Goal: Task Accomplishment & Management: Complete application form

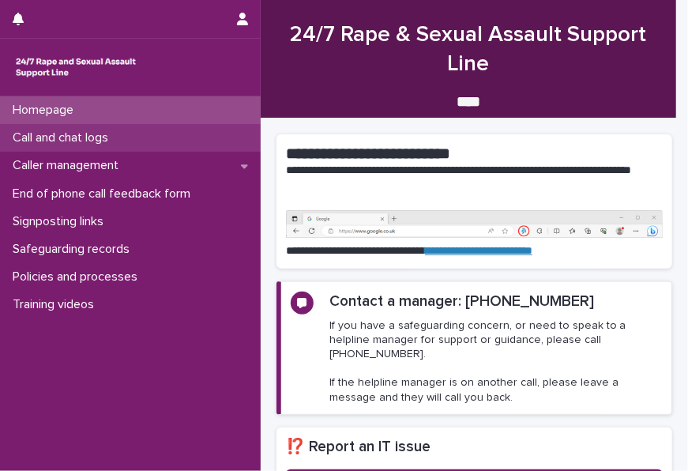
click at [92, 135] on p "Call and chat logs" at bounding box center [63, 137] width 115 height 15
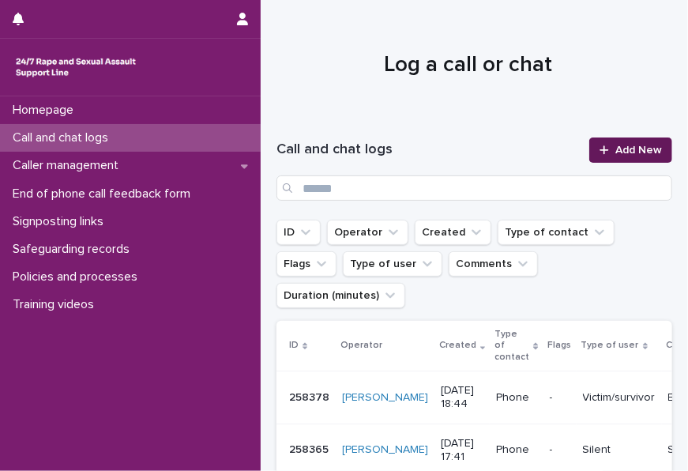
click at [630, 149] on span "Add New" at bounding box center [638, 150] width 47 height 11
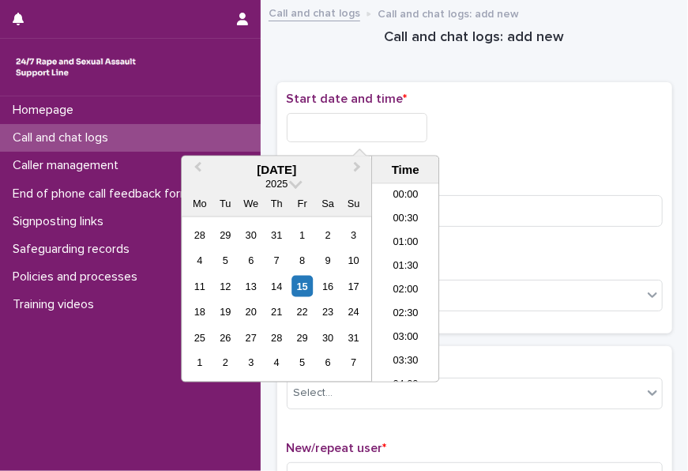
click at [352, 137] on input "text" at bounding box center [357, 127] width 141 height 29
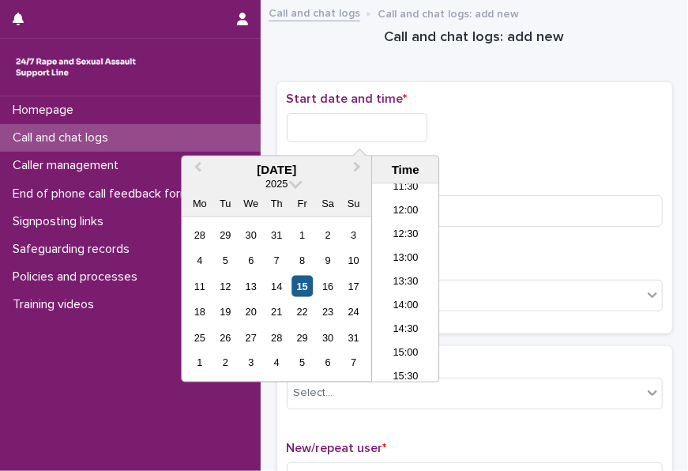
click at [310, 288] on div "15" at bounding box center [301, 286] width 21 height 21
click at [384, 130] on input "**********" at bounding box center [357, 127] width 141 height 29
type input "**********"
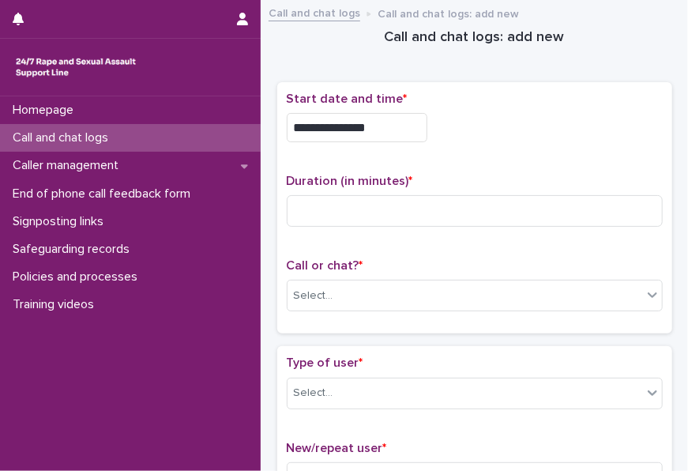
click at [475, 122] on div "**********" at bounding box center [475, 127] width 376 height 29
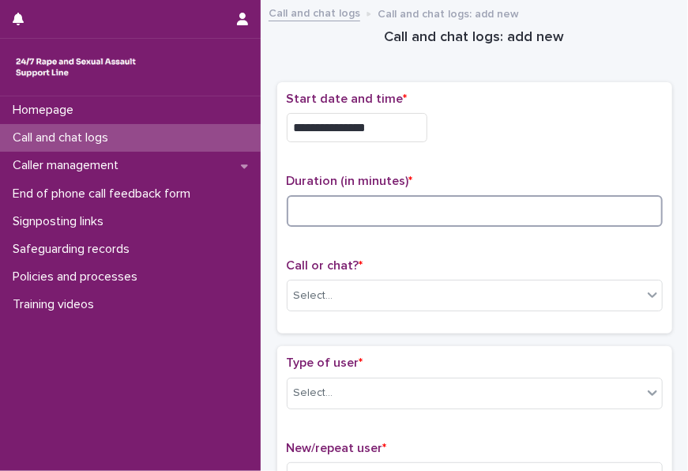
click at [396, 212] on input at bounding box center [475, 211] width 376 height 32
type input "*"
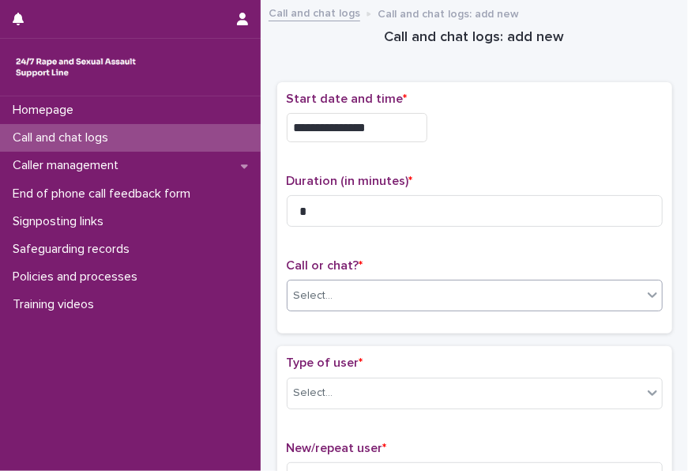
click at [385, 289] on div "Select..." at bounding box center [464, 296] width 355 height 26
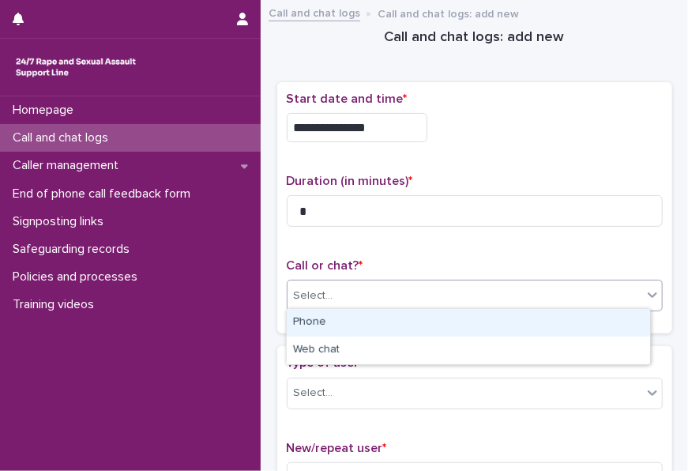
click at [359, 321] on div "Phone" at bounding box center [468, 323] width 363 height 28
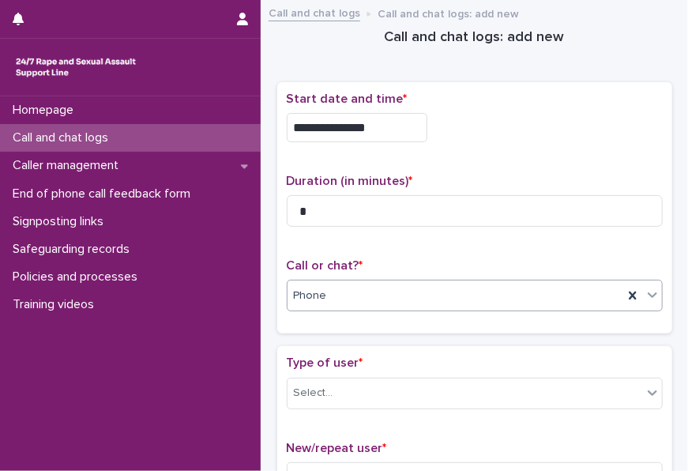
scroll to position [158, 0]
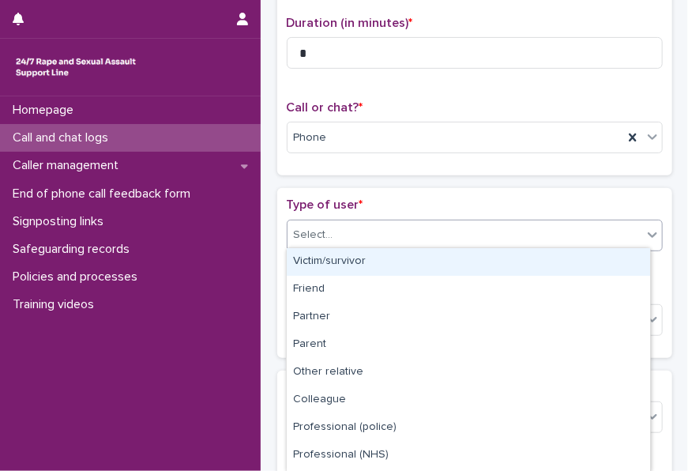
click at [400, 228] on div "Select..." at bounding box center [464, 235] width 355 height 26
click at [395, 265] on div "Victim/survivor" at bounding box center [468, 262] width 363 height 28
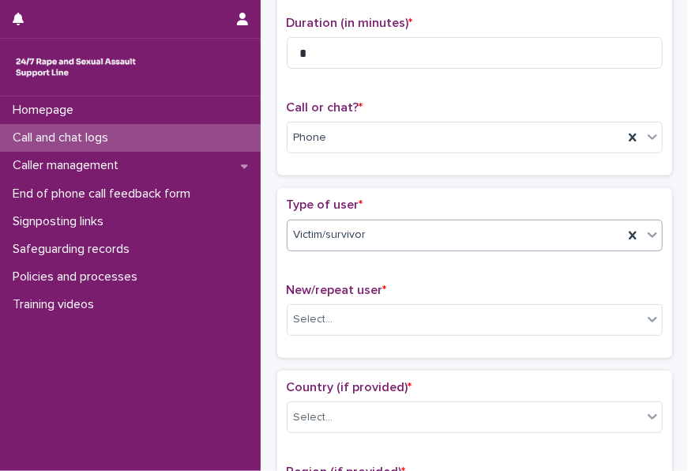
scroll to position [237, 0]
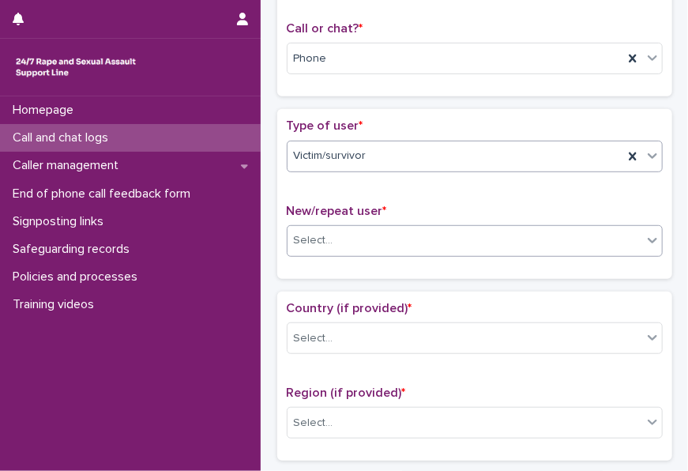
click at [395, 239] on div "Select..." at bounding box center [464, 240] width 355 height 26
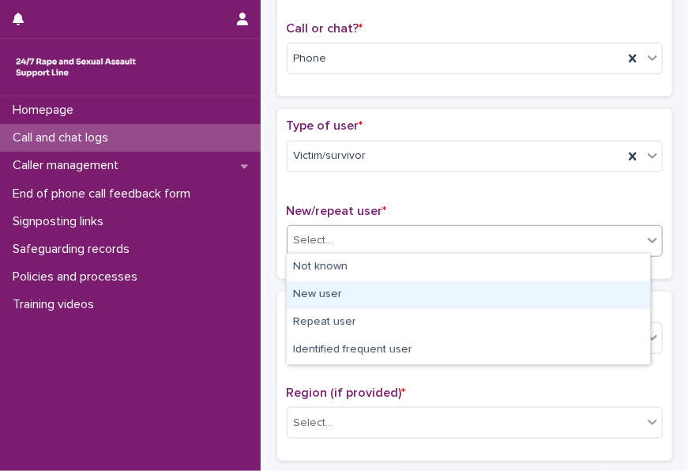
click at [347, 290] on div "New user" at bounding box center [468, 295] width 363 height 28
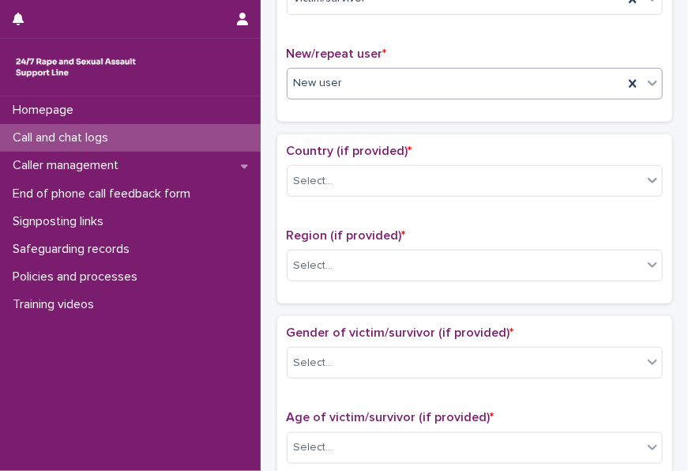
scroll to position [395, 0]
click at [368, 187] on div "Select..." at bounding box center [464, 180] width 355 height 26
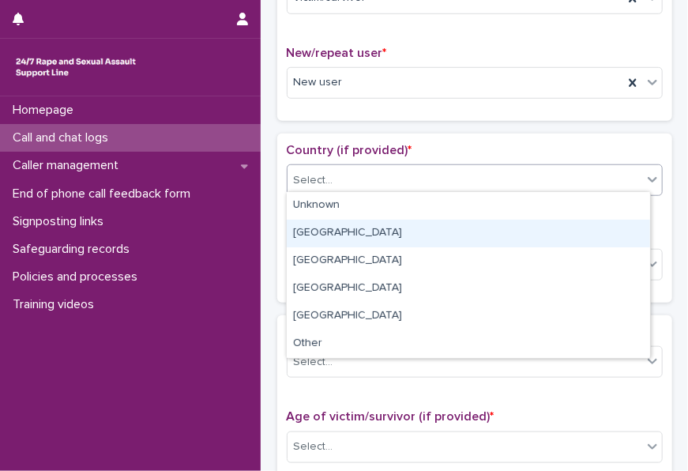
click at [343, 230] on div "[GEOGRAPHIC_DATA]" at bounding box center [468, 234] width 363 height 28
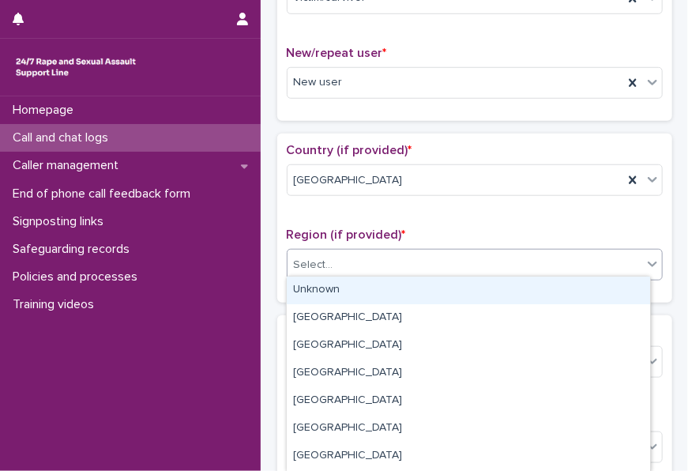
click at [335, 272] on div "Select..." at bounding box center [464, 265] width 355 height 26
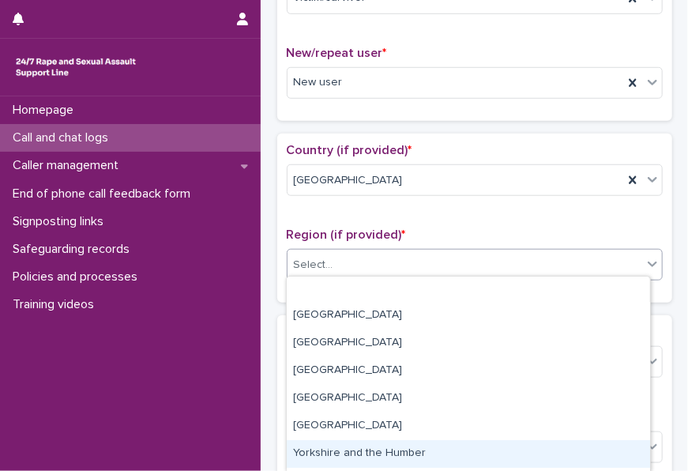
scroll to position [109, 0]
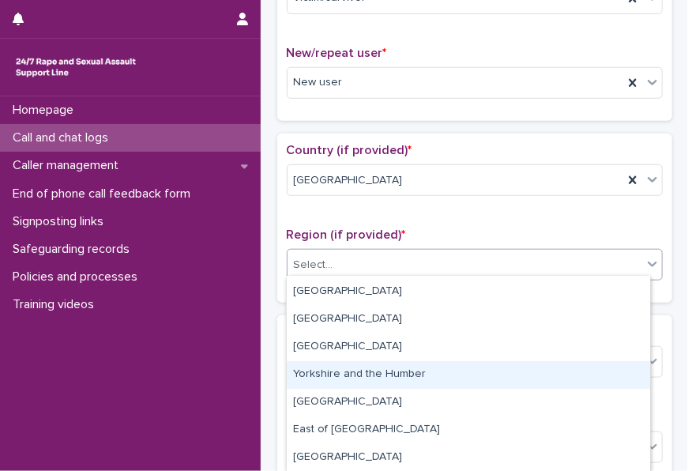
click at [345, 374] on div "Yorkshire and the Humber" at bounding box center [468, 375] width 363 height 28
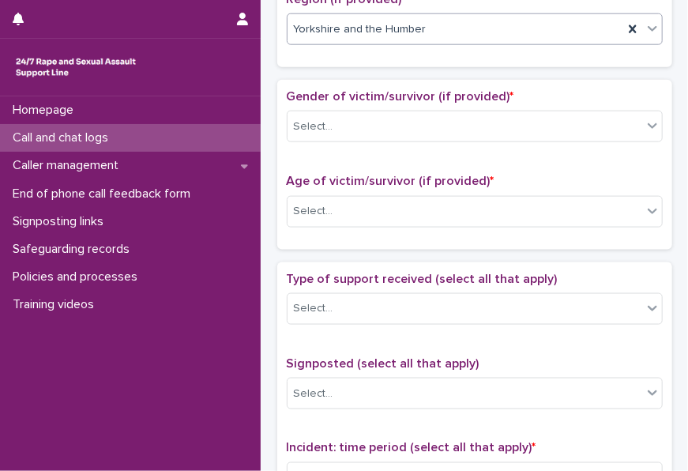
scroll to position [632, 0]
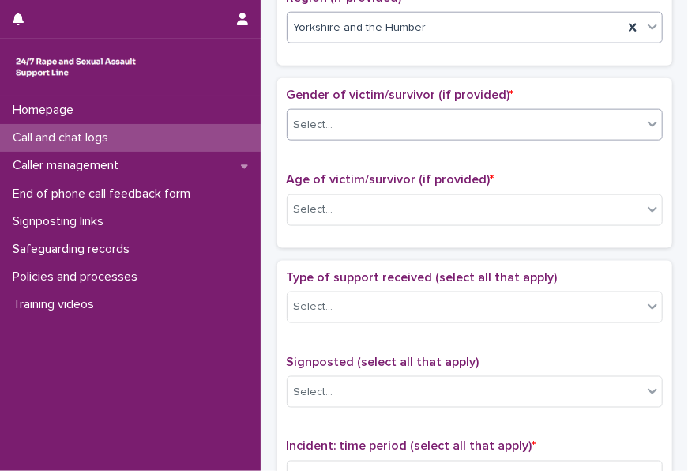
click at [419, 127] on div "Select..." at bounding box center [464, 125] width 355 height 26
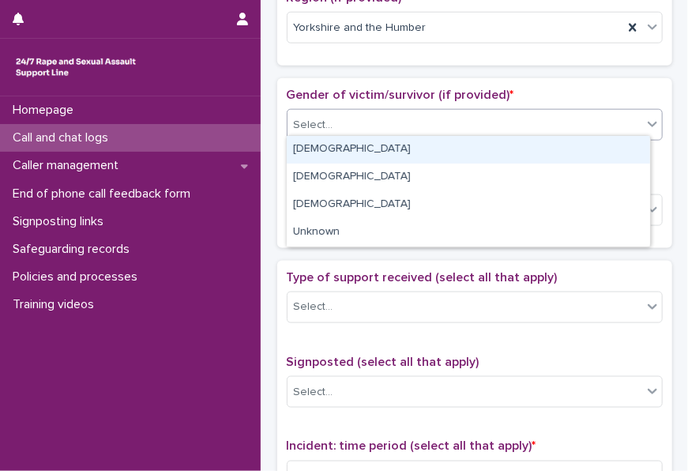
click at [394, 142] on div "[DEMOGRAPHIC_DATA]" at bounding box center [468, 150] width 363 height 28
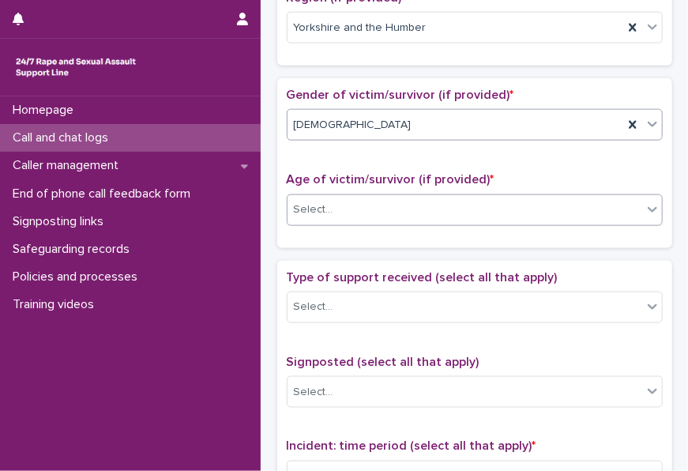
click at [354, 208] on div "Select..." at bounding box center [464, 210] width 355 height 26
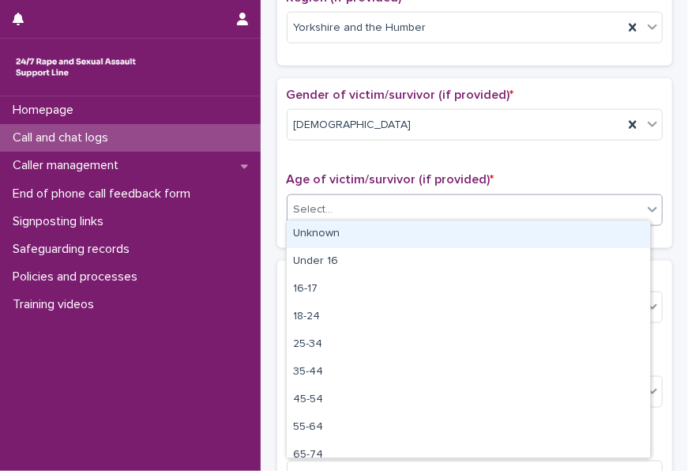
click at [349, 233] on div "Unknown" at bounding box center [468, 234] width 363 height 28
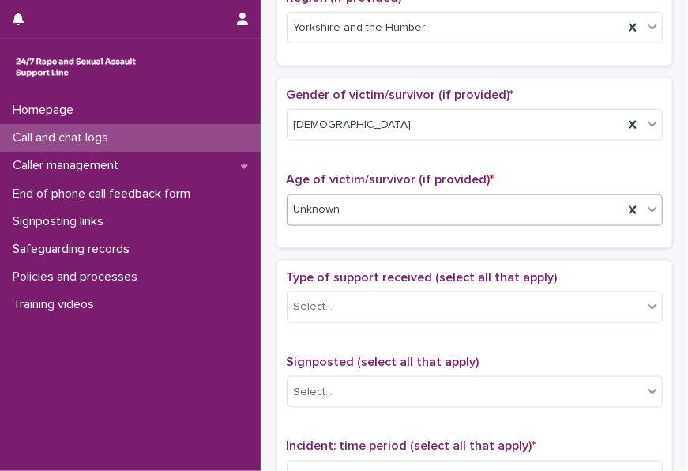
scroll to position [790, 0]
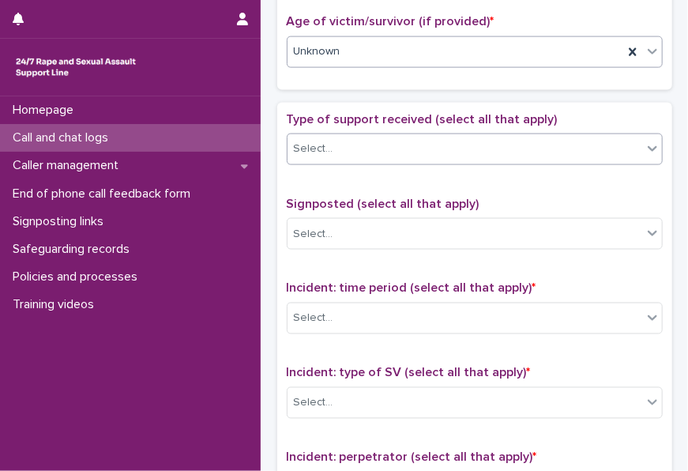
click at [382, 144] on div "Select..." at bounding box center [464, 149] width 355 height 26
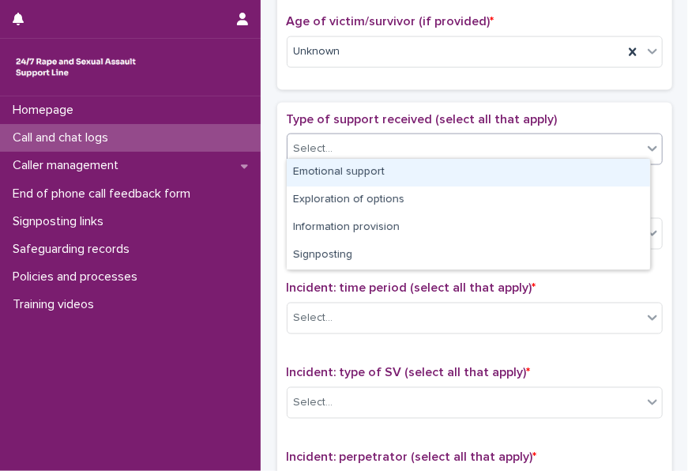
click at [363, 173] on div "Emotional support" at bounding box center [468, 173] width 363 height 28
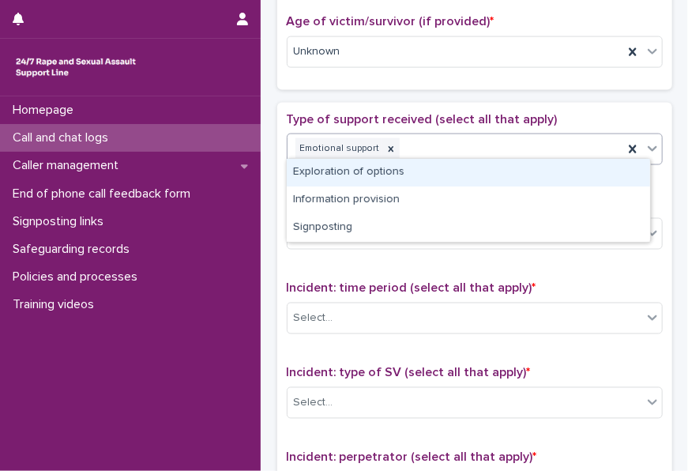
click at [399, 147] on div "Emotional support" at bounding box center [455, 149] width 336 height 28
click at [389, 175] on div "Exploration of options" at bounding box center [468, 173] width 363 height 28
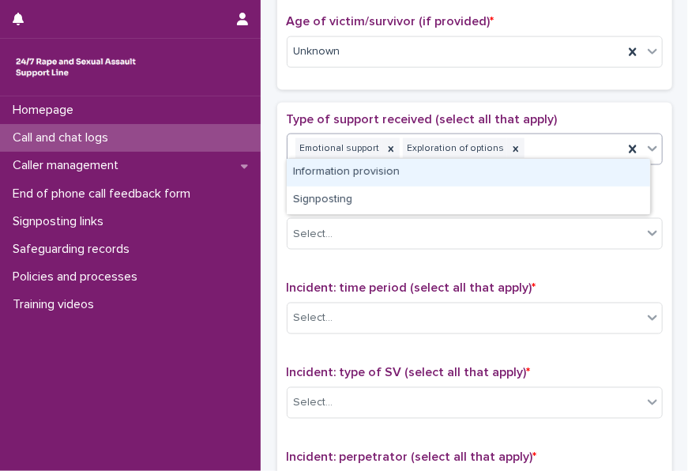
click at [546, 140] on div "Emotional support Exploration of options" at bounding box center [455, 149] width 336 height 28
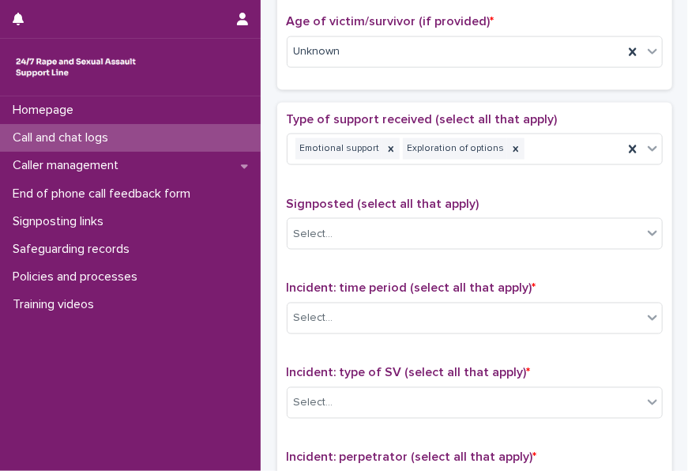
click at [537, 103] on div "Type of support received (select all that apply) Emotional support Exploration …" at bounding box center [474, 442] width 395 height 679
click at [404, 208] on div "Signposted (select all that apply) Select..." at bounding box center [475, 230] width 376 height 66
click at [392, 222] on div "Select..." at bounding box center [464, 234] width 355 height 26
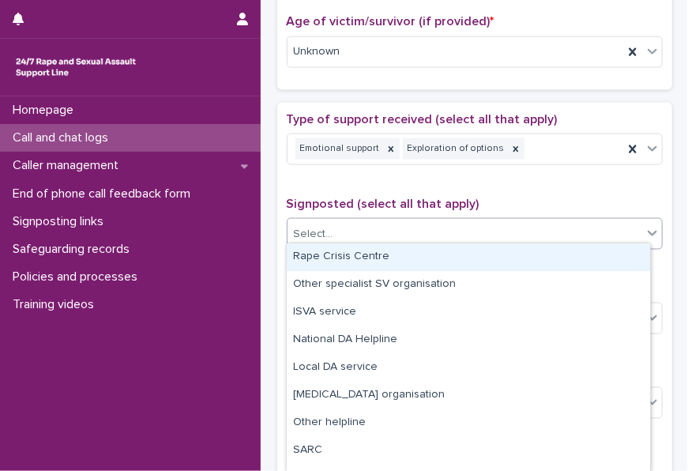
click at [374, 255] on div "Rape Crisis Centre" at bounding box center [468, 257] width 363 height 28
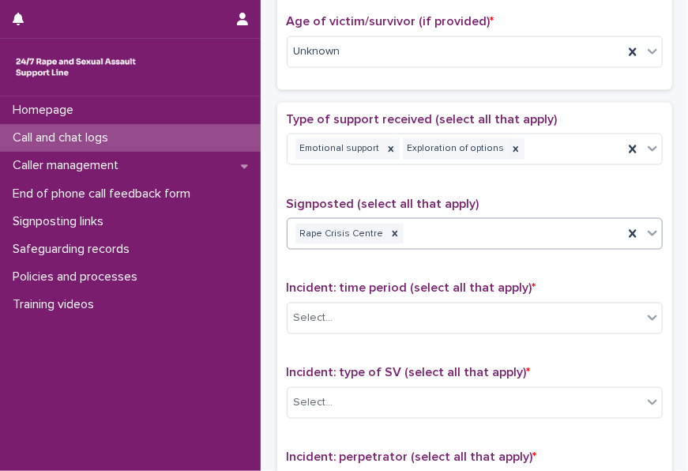
click at [461, 232] on div "Rape Crisis Centre" at bounding box center [455, 234] width 336 height 28
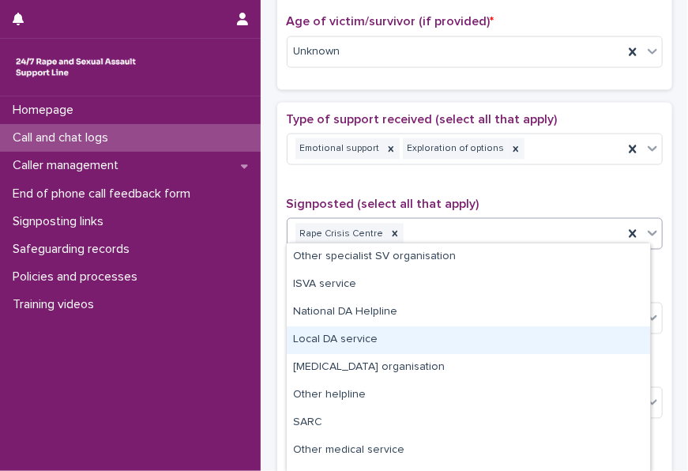
scroll to position [76, 0]
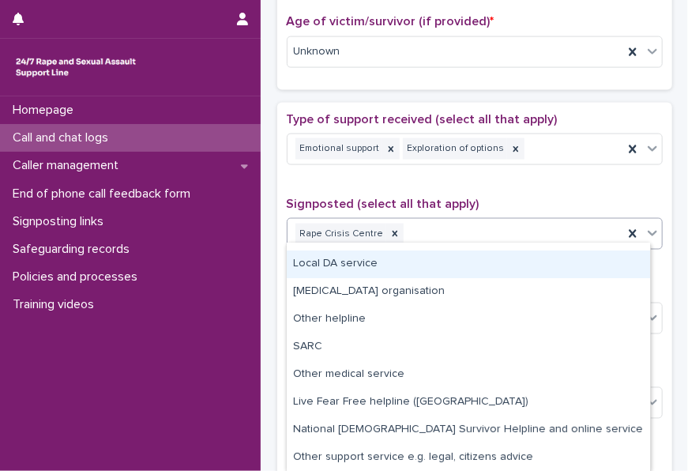
click at [530, 179] on div "Type of support received (select all that apply) Emotional support Exploration …" at bounding box center [475, 442] width 376 height 660
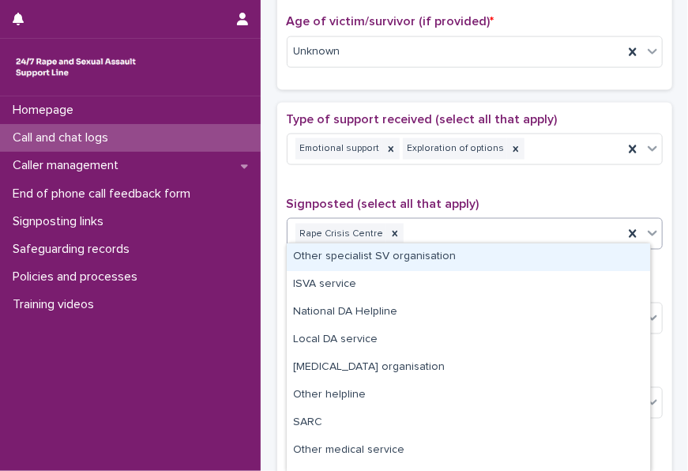
click at [430, 239] on div "Rape Crisis Centre" at bounding box center [455, 234] width 336 height 28
click at [500, 180] on div "Type of support received (select all that apply) Emotional support Exploration …" at bounding box center [475, 442] width 376 height 660
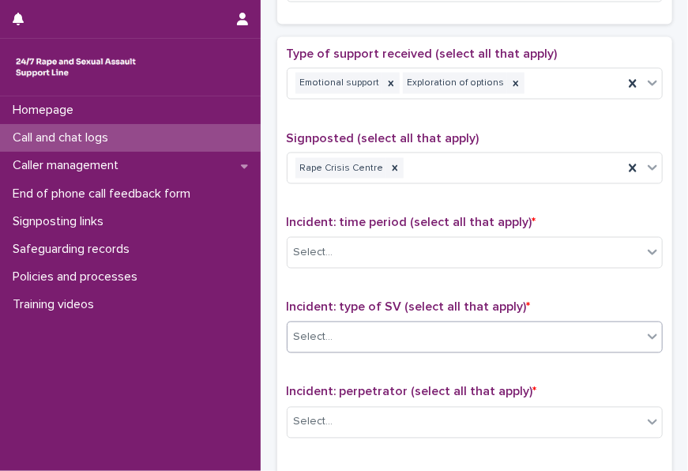
scroll to position [948, 0]
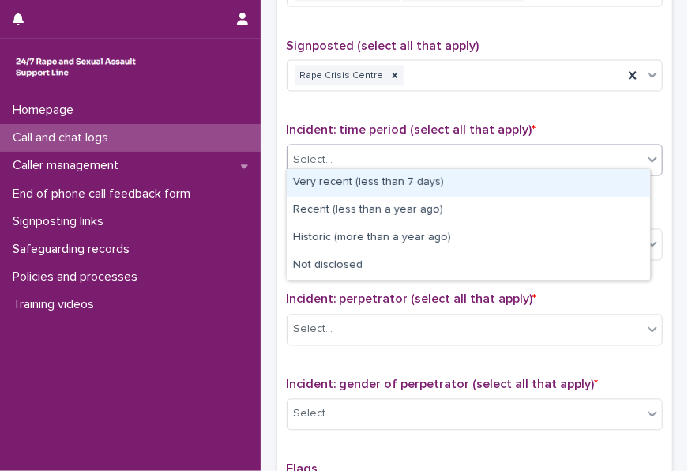
click at [414, 149] on div "Select..." at bounding box center [464, 161] width 355 height 26
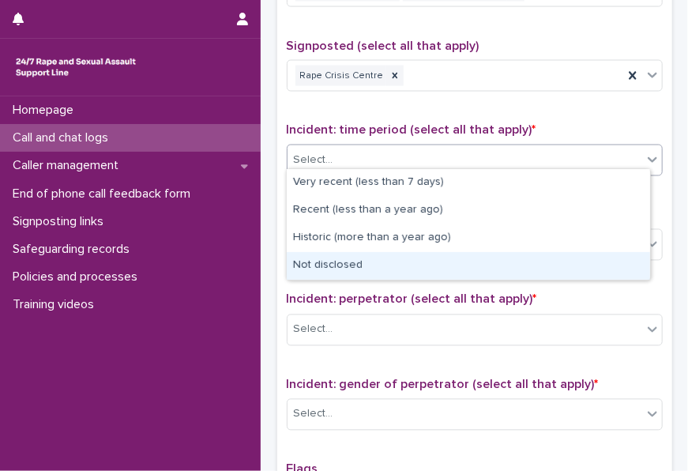
click at [355, 265] on div "Not disclosed" at bounding box center [468, 266] width 363 height 28
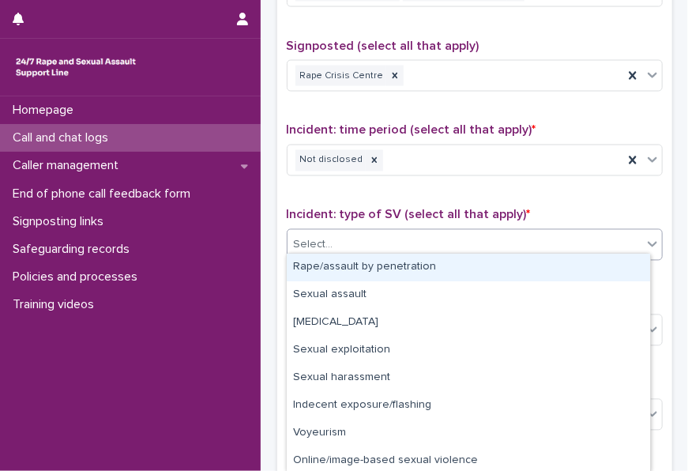
click at [362, 232] on div "Select..." at bounding box center [464, 245] width 355 height 26
click at [351, 270] on div "Rape/assault by penetration" at bounding box center [468, 267] width 363 height 28
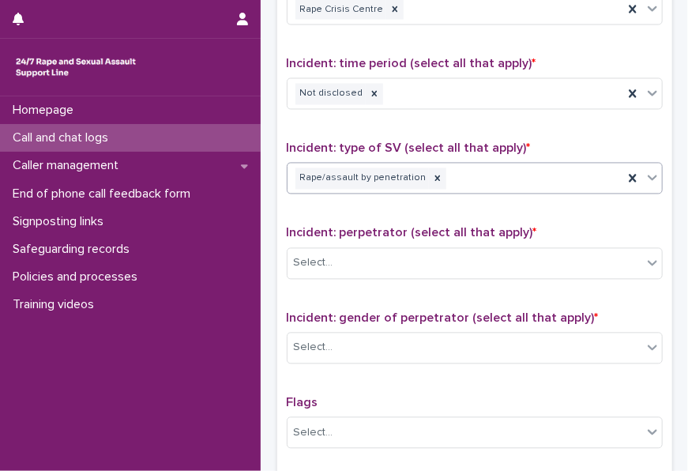
scroll to position [1106, 0]
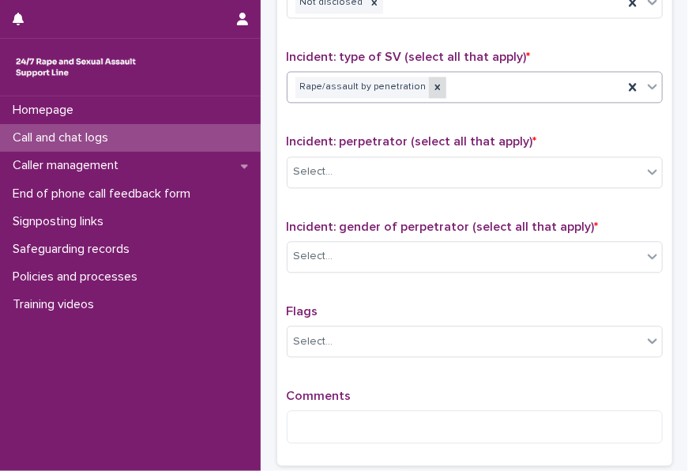
click at [432, 81] on icon at bounding box center [437, 86] width 11 height 11
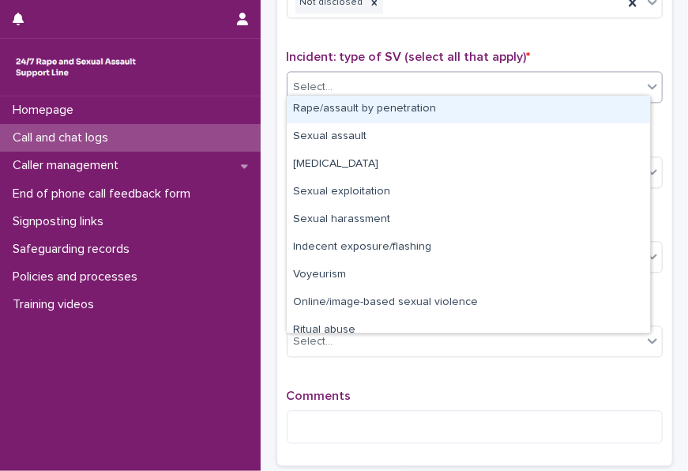
click at [428, 77] on div "Select..." at bounding box center [464, 87] width 355 height 26
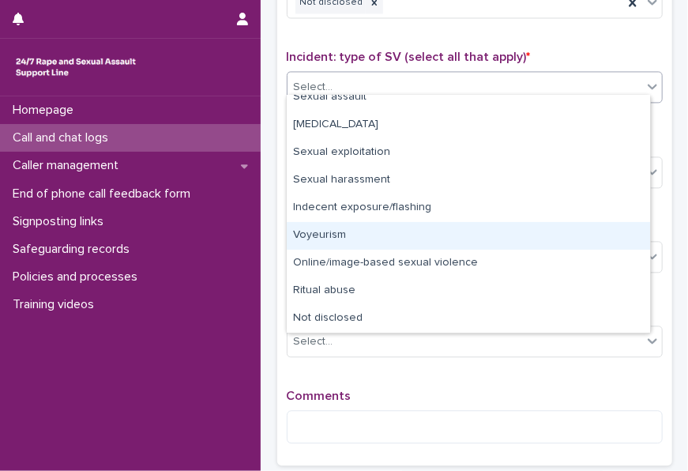
scroll to position [0, 0]
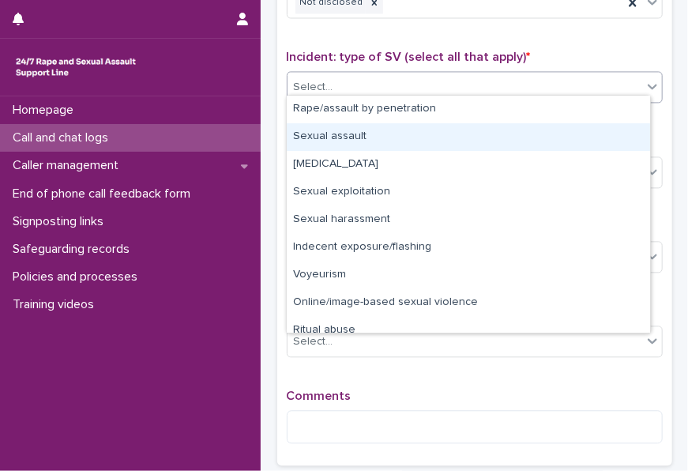
click at [362, 127] on div "Sexual assault" at bounding box center [468, 137] width 363 height 28
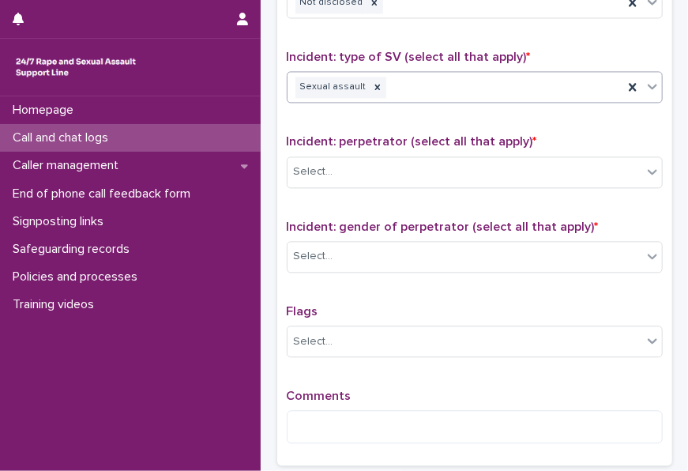
click at [355, 145] on div "Incident: perpetrator (select all that apply) * Select..." at bounding box center [475, 167] width 376 height 66
click at [354, 159] on div "Select..." at bounding box center [464, 172] width 355 height 26
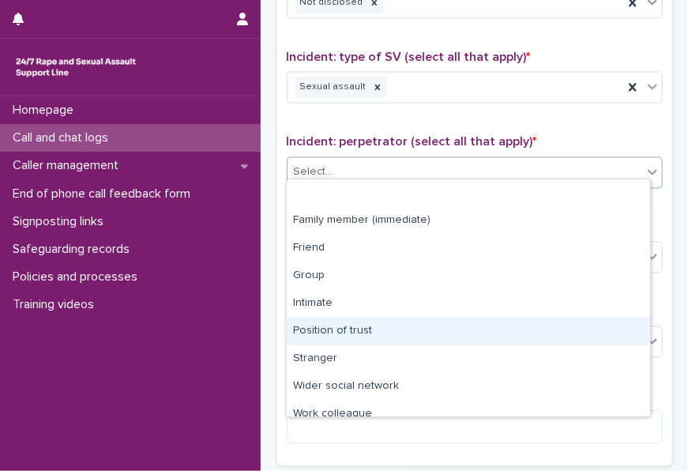
scroll to position [67, 0]
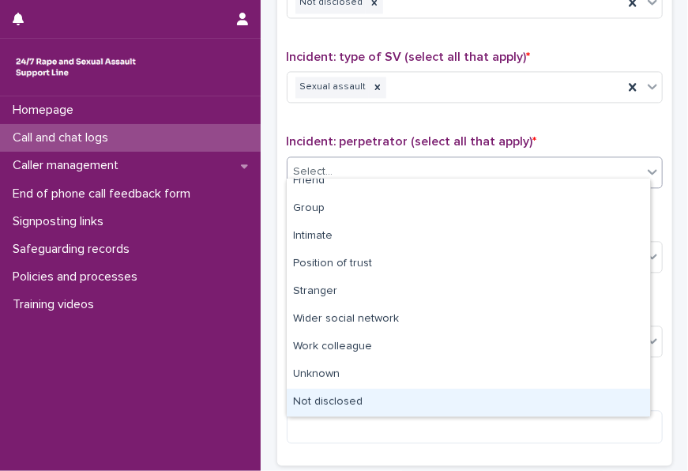
click at [397, 400] on div "Not disclosed" at bounding box center [468, 403] width 363 height 28
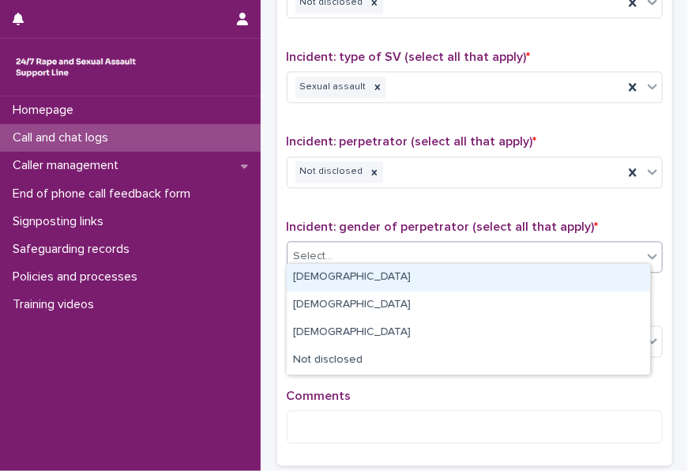
click at [426, 243] on div "Select..." at bounding box center [464, 256] width 355 height 26
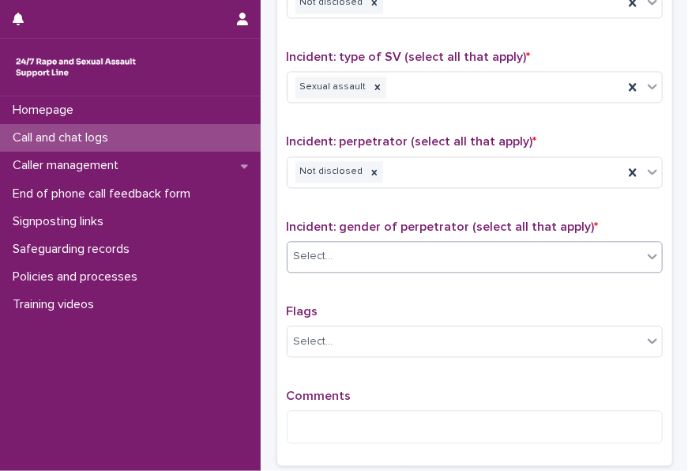
click at [344, 260] on div "Select..." at bounding box center [475, 257] width 376 height 32
click at [361, 251] on div "Select..." at bounding box center [464, 256] width 355 height 26
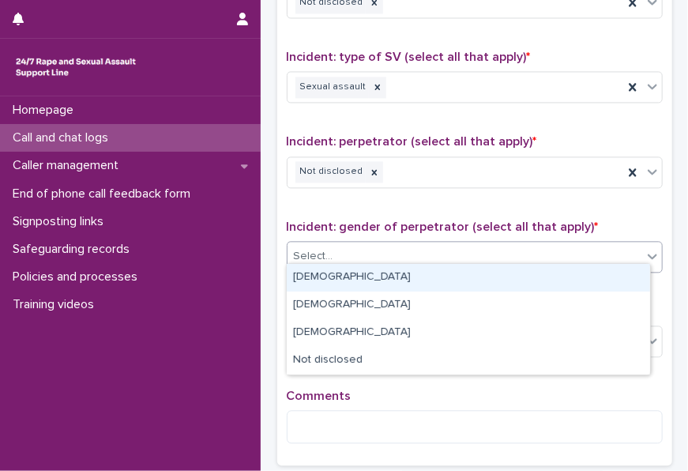
click at [343, 274] on div "[DEMOGRAPHIC_DATA]" at bounding box center [468, 278] width 363 height 28
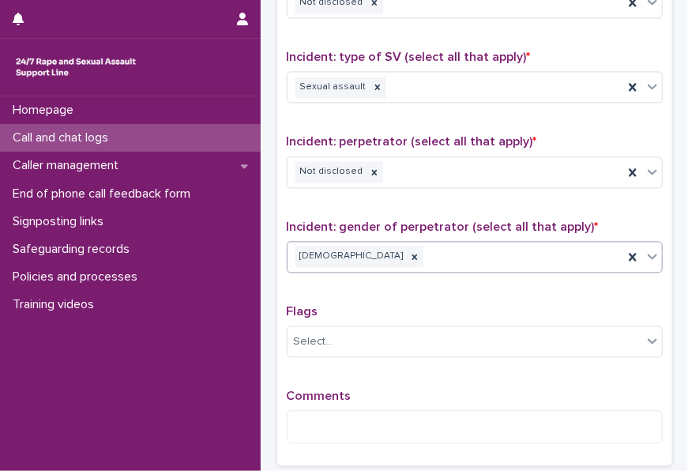
scroll to position [1185, 0]
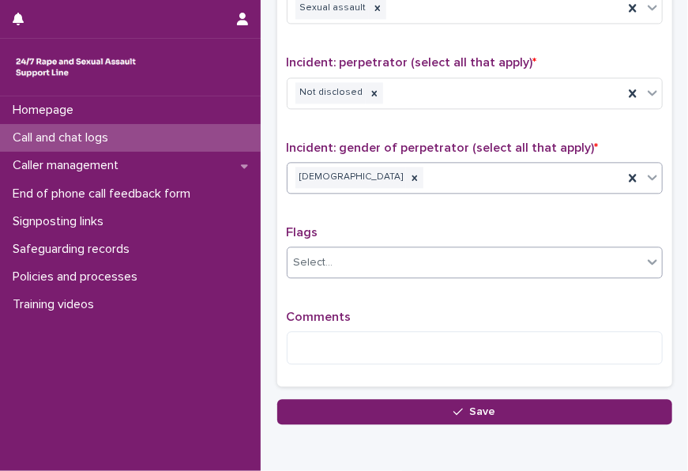
click at [357, 257] on div "Select..." at bounding box center [464, 263] width 355 height 26
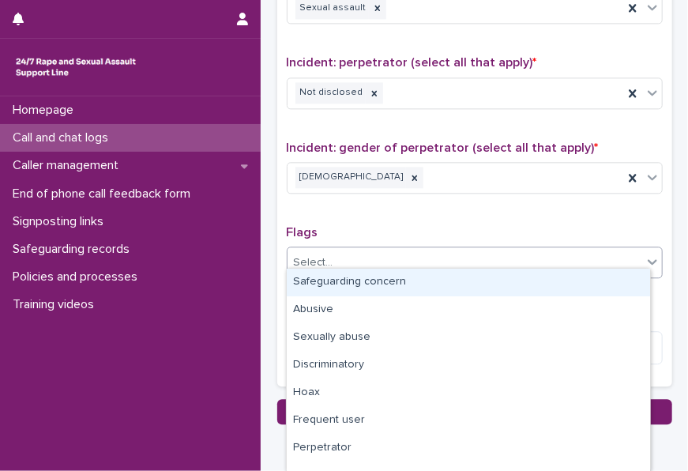
click at [389, 233] on div "Flags option Safeguarding concern focused, 1 of 12. 12 results available. Use U…" at bounding box center [475, 258] width 376 height 66
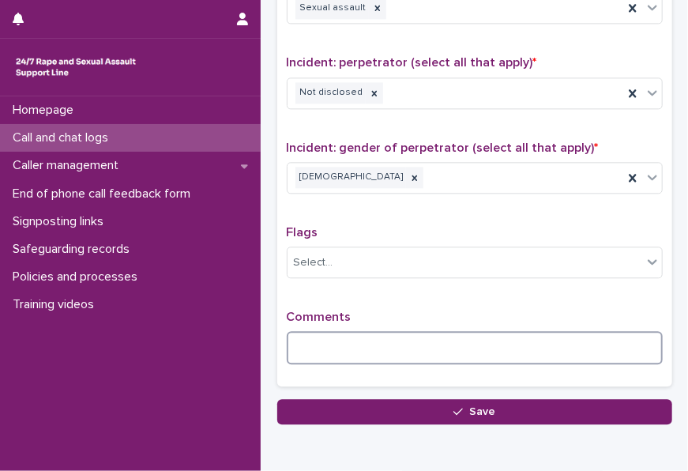
click at [346, 331] on textarea at bounding box center [475, 347] width 376 height 33
type textarea "*"
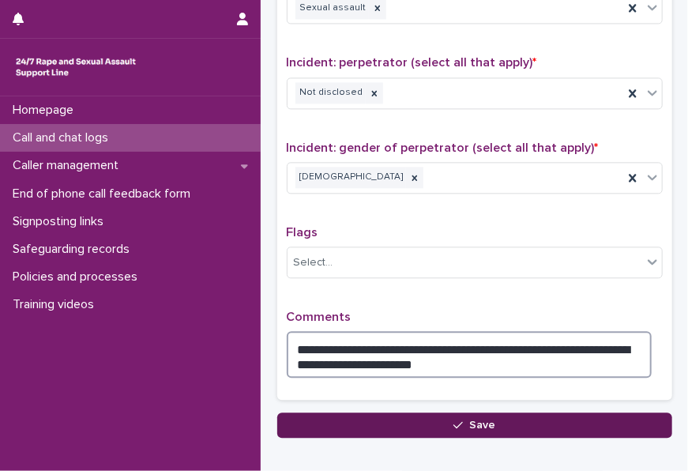
type textarea "**********"
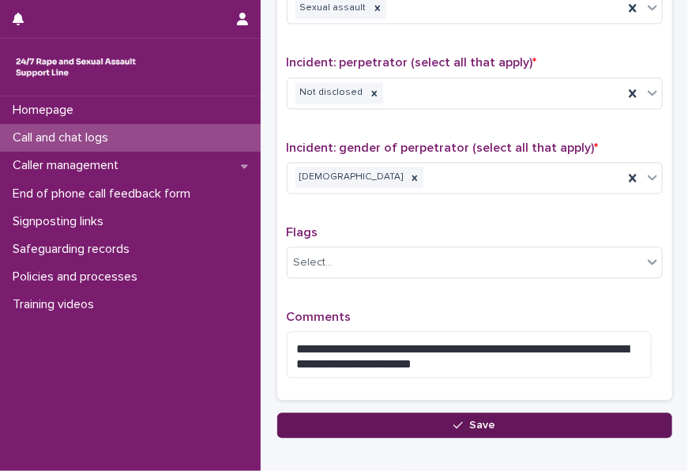
click at [417, 419] on button "Save" at bounding box center [474, 424] width 395 height 25
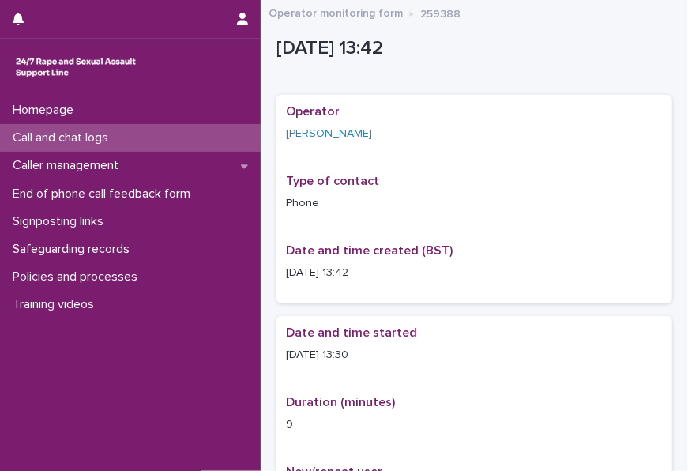
click at [359, 14] on link "Operator monitoring form" at bounding box center [335, 12] width 134 height 18
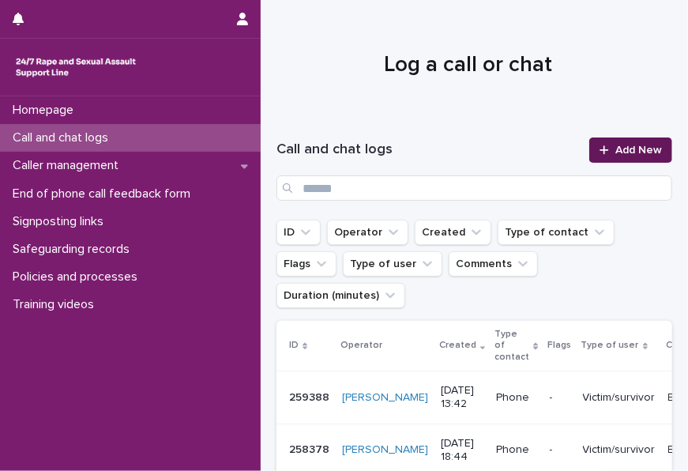
click at [624, 150] on span "Add New" at bounding box center [638, 150] width 47 height 11
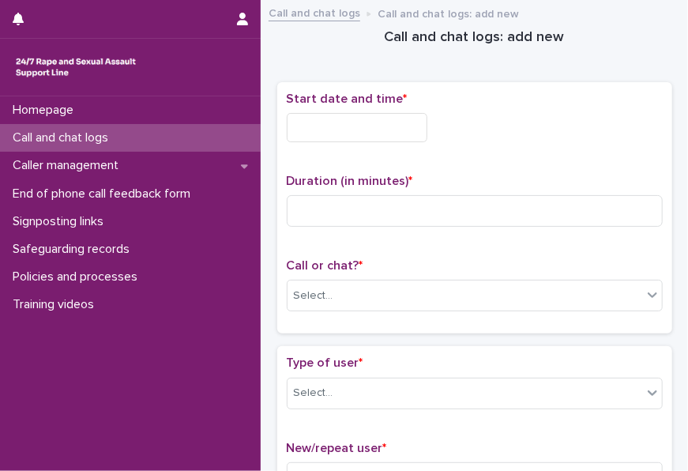
click at [366, 130] on input "text" at bounding box center [357, 127] width 141 height 29
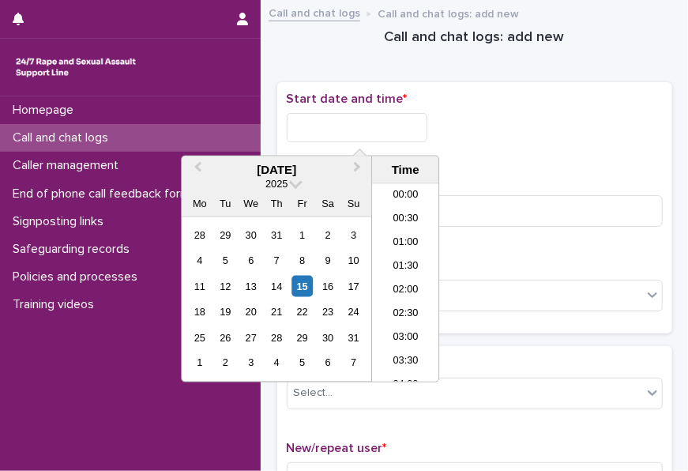
scroll to position [553, 0]
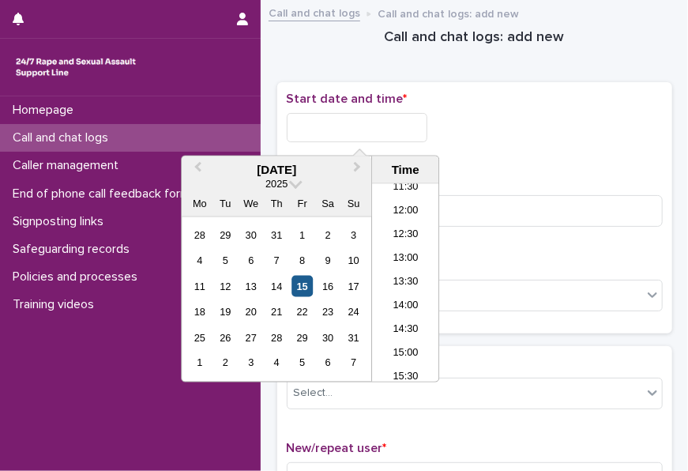
click at [307, 280] on div "15" at bounding box center [301, 286] width 21 height 21
click at [387, 125] on input "**********" at bounding box center [357, 127] width 141 height 29
type input "**********"
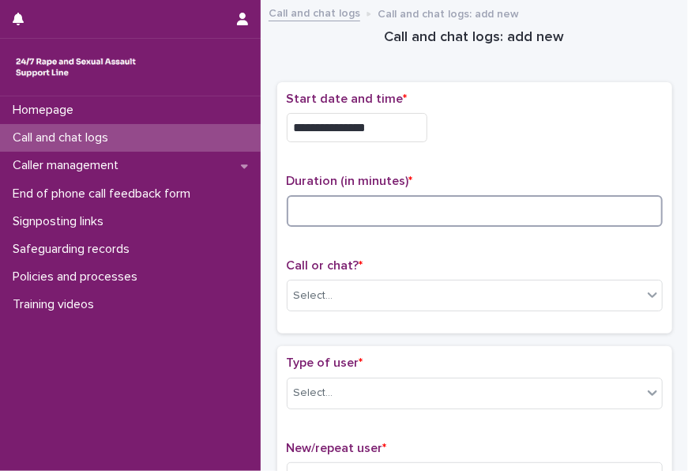
click at [390, 222] on input at bounding box center [475, 211] width 376 height 32
type input "*"
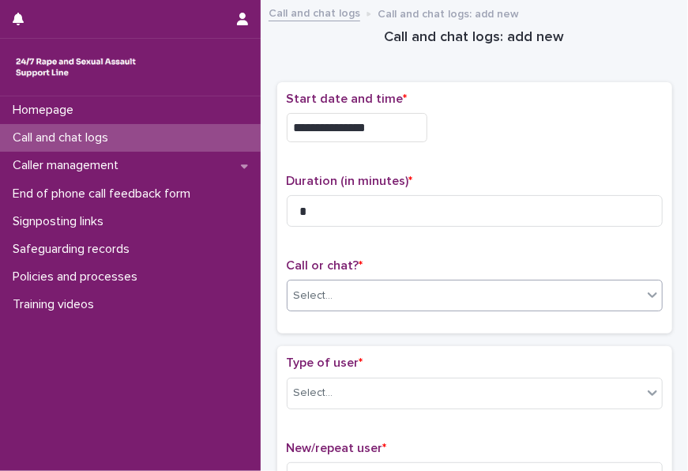
click at [385, 298] on div "Select..." at bounding box center [464, 296] width 355 height 26
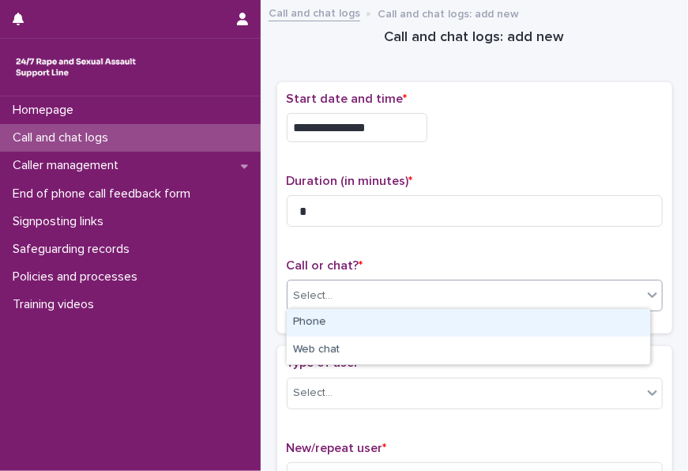
click at [374, 329] on div "Phone" at bounding box center [468, 323] width 363 height 28
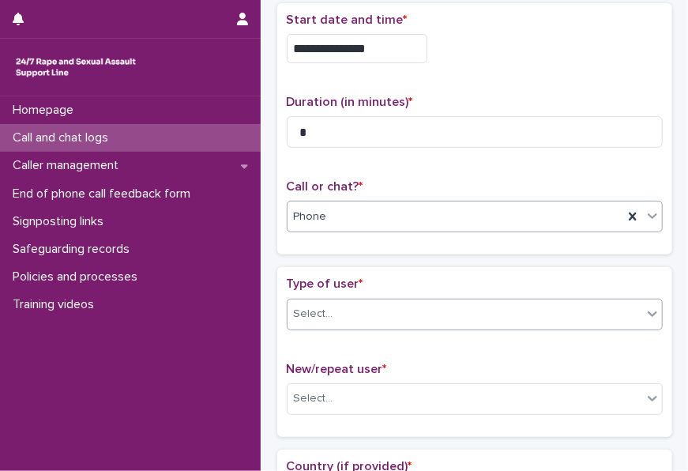
click at [368, 310] on div "Select..." at bounding box center [464, 314] width 355 height 26
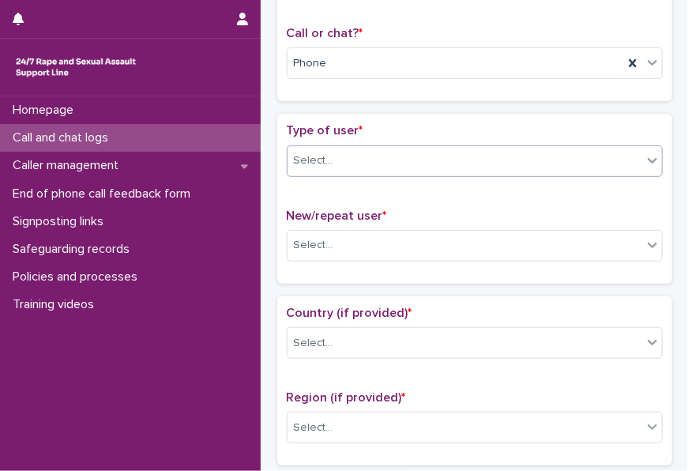
scroll to position [158, 0]
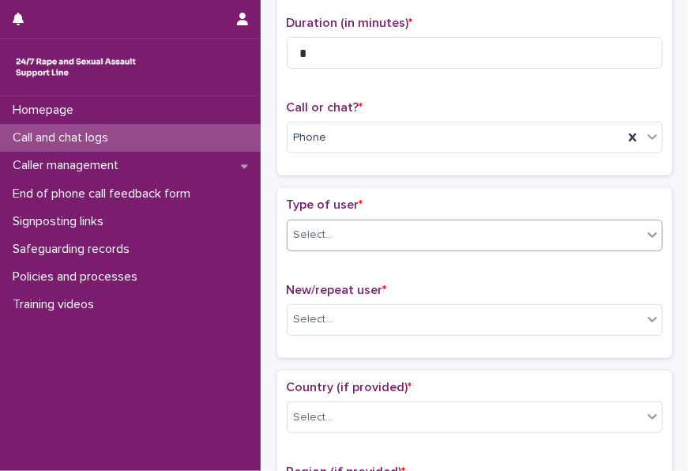
click at [355, 230] on div "Select..." at bounding box center [464, 235] width 355 height 26
drag, startPoint x: 363, startPoint y: 229, endPoint x: 375, endPoint y: 232, distance: 12.3
click at [363, 230] on div "Select..." at bounding box center [464, 235] width 355 height 26
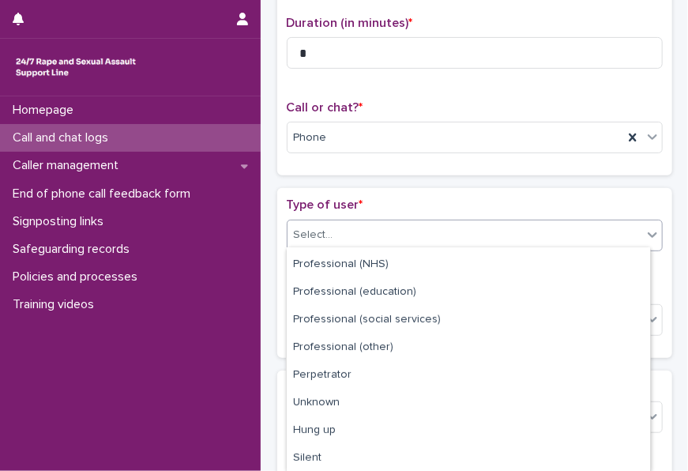
scroll to position [191, 0]
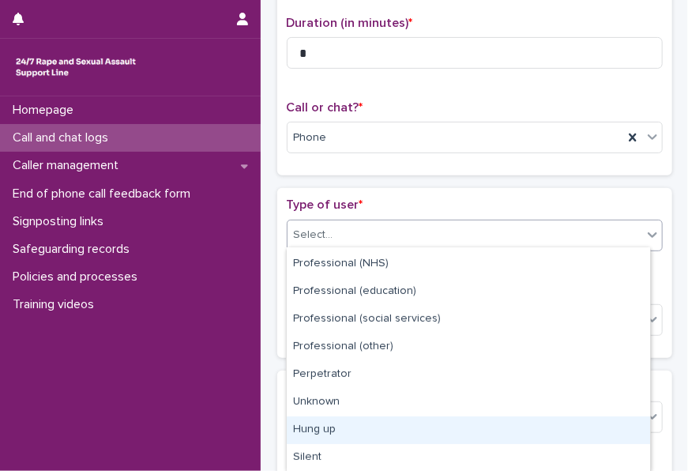
click at [329, 429] on div "Hung up" at bounding box center [468, 430] width 363 height 28
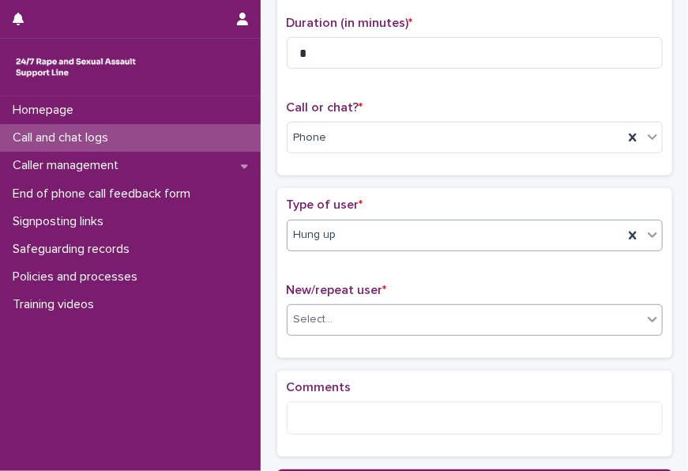
click at [363, 320] on div "Select..." at bounding box center [464, 319] width 355 height 26
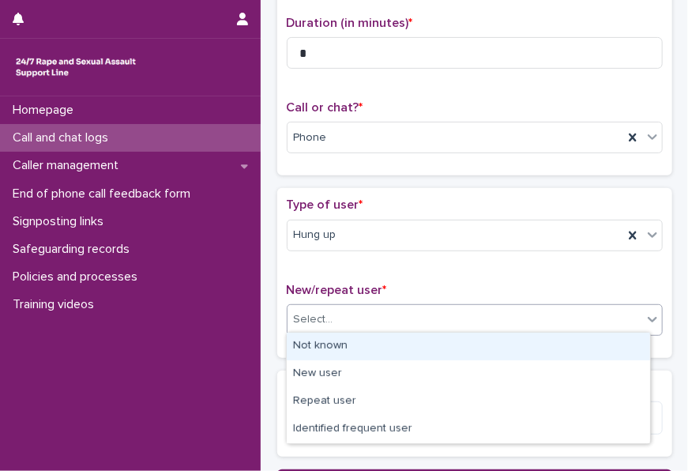
click at [357, 347] on div "Not known" at bounding box center [468, 346] width 363 height 28
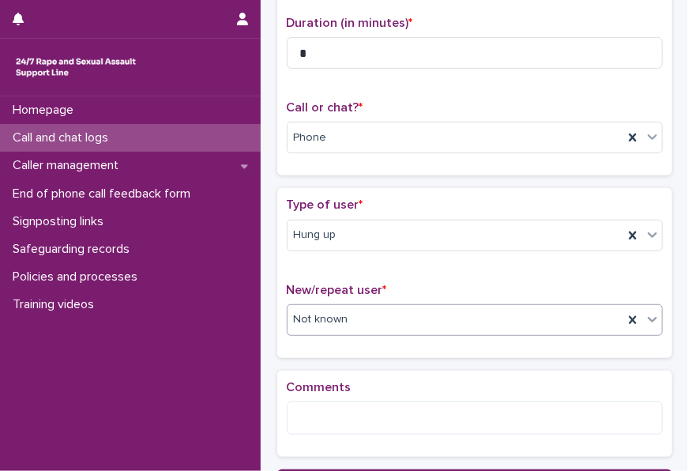
click at [354, 434] on div "Comments" at bounding box center [475, 414] width 376 height 68
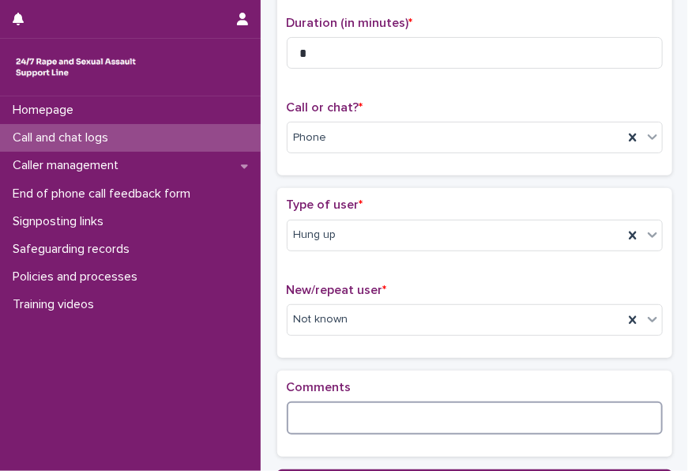
click at [358, 426] on textarea at bounding box center [475, 417] width 376 height 33
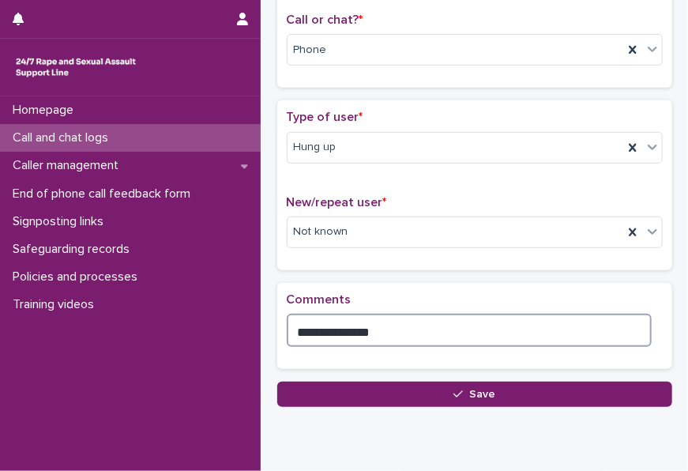
scroll to position [302, 0]
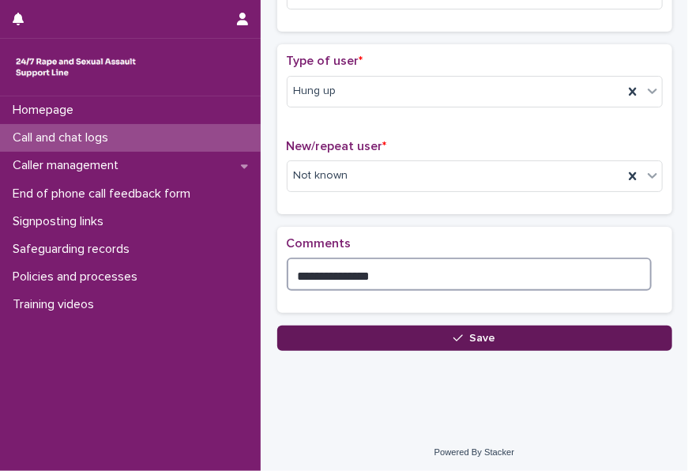
type textarea "**********"
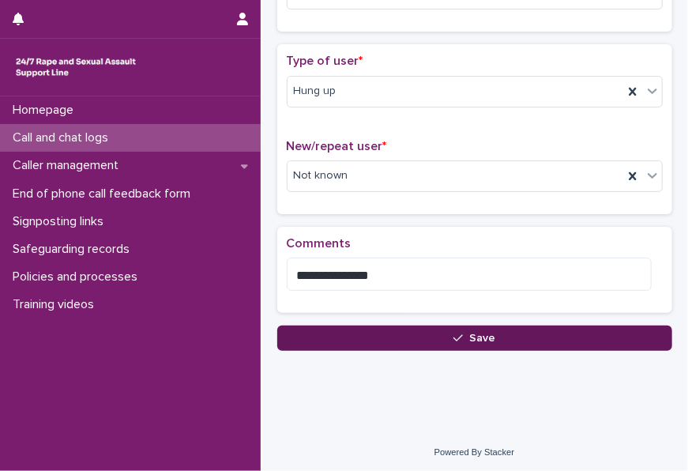
click at [490, 331] on button "Save" at bounding box center [474, 337] width 395 height 25
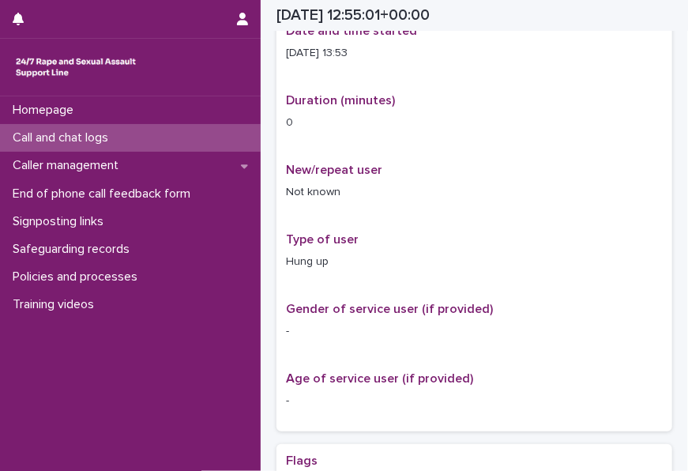
scroll to position [311, 0]
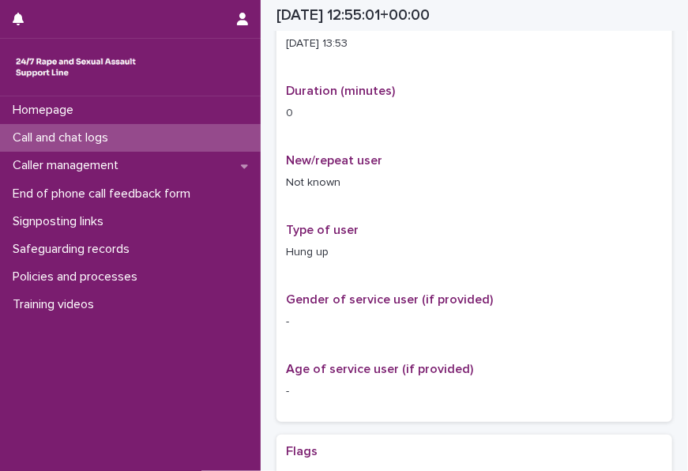
click at [126, 132] on div "Call and chat logs" at bounding box center [130, 138] width 261 height 28
